Goal: Task Accomplishment & Management: Manage account settings

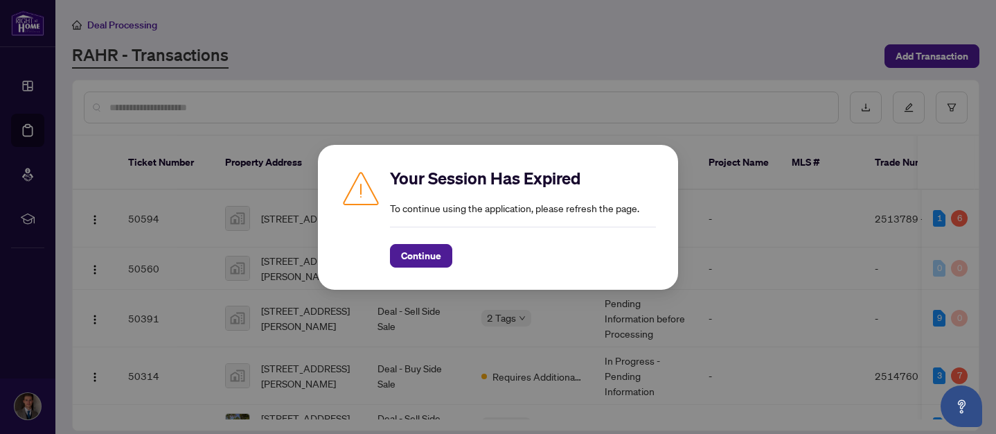
scroll to position [297, 0]
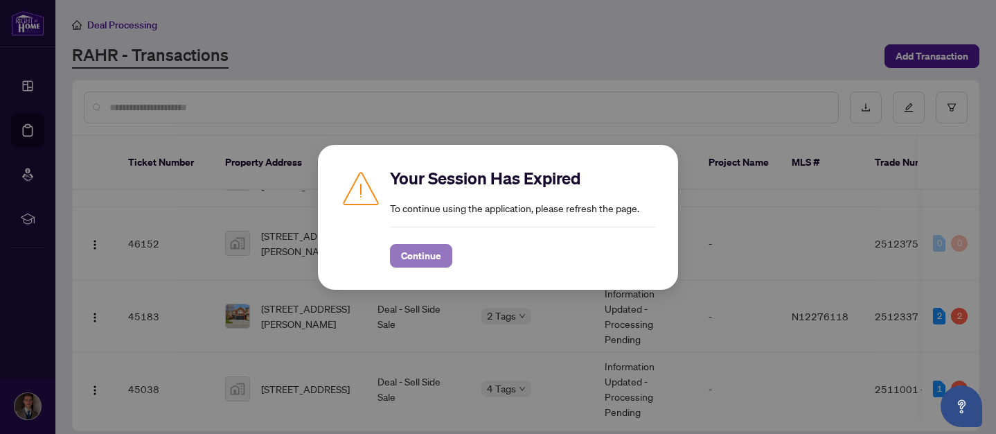
click at [437, 266] on span "Continue" at bounding box center [421, 256] width 40 height 22
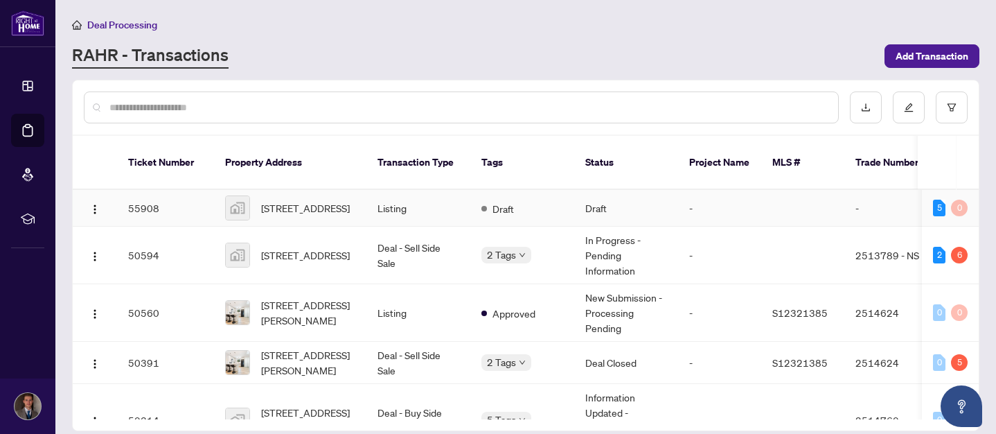
click at [334, 200] on span "84 Spruce Street, Aurora, ON, Canada" at bounding box center [305, 207] width 89 height 15
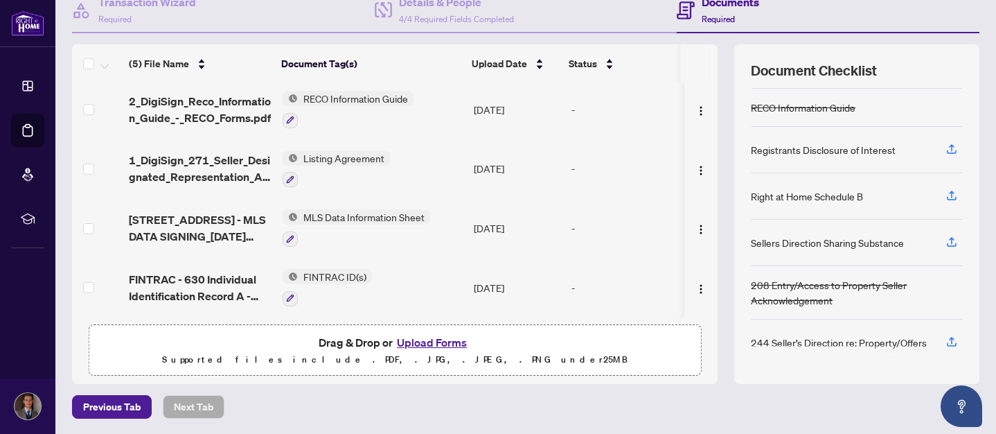
scroll to position [161, 0]
